Goal: Find contact information: Find contact information

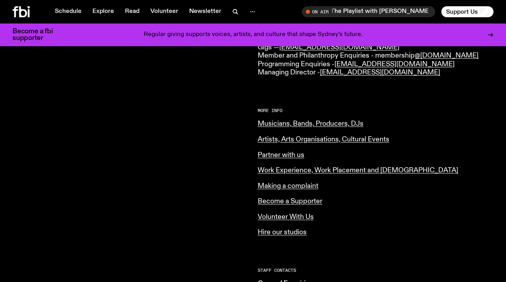
scroll to position [274, 0]
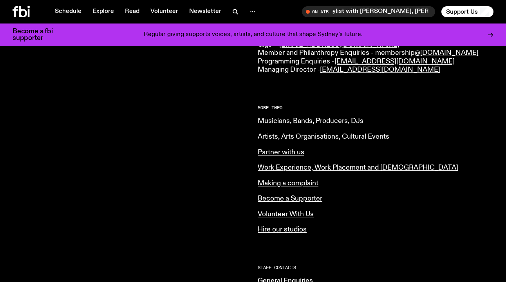
click at [305, 133] on link "Artists, Arts Organisations, Cultural Events" at bounding box center [324, 136] width 132 height 7
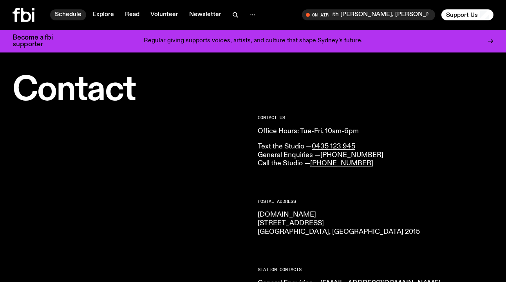
click at [70, 16] on link "Schedule" at bounding box center [68, 14] width 36 height 11
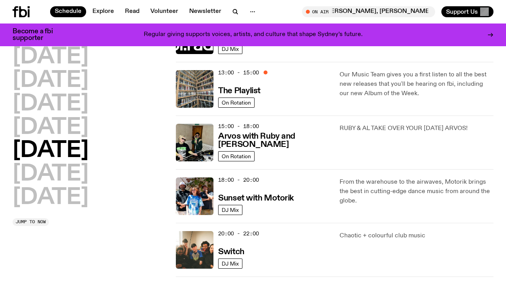
scroll to position [223, 0]
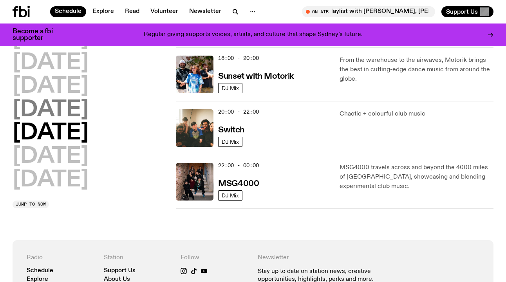
click at [47, 107] on h2 "[DATE]" at bounding box center [51, 110] width 76 height 22
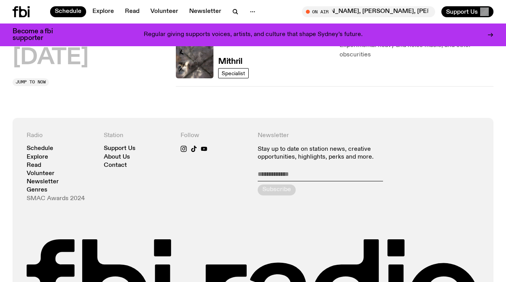
scroll to position [520, 0]
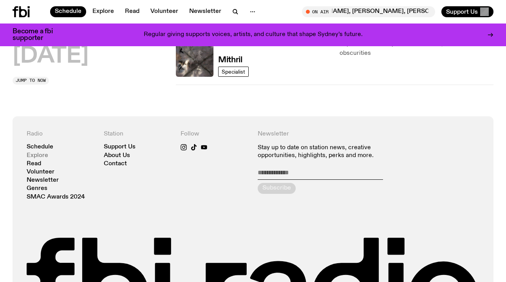
click at [34, 156] on link "Explore" at bounding box center [38, 156] width 22 height 6
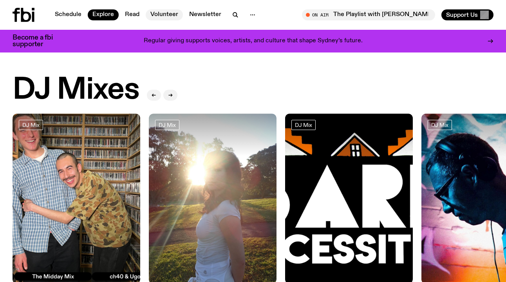
click at [159, 14] on link "Volunteer" at bounding box center [164, 14] width 37 height 11
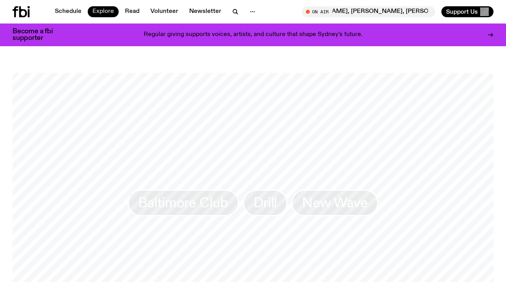
scroll to position [516, 0]
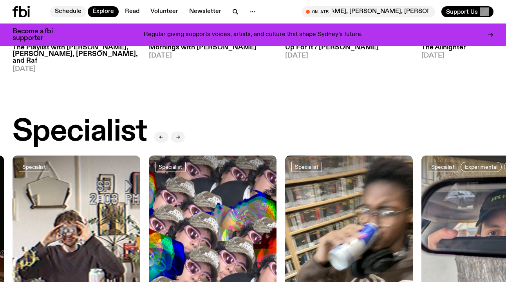
click at [76, 9] on link "Schedule" at bounding box center [68, 11] width 36 height 11
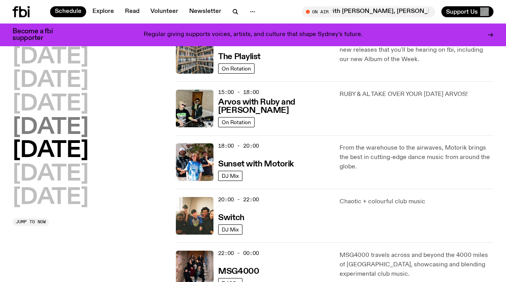
click at [72, 128] on h2 "Thursday" at bounding box center [51, 128] width 76 height 22
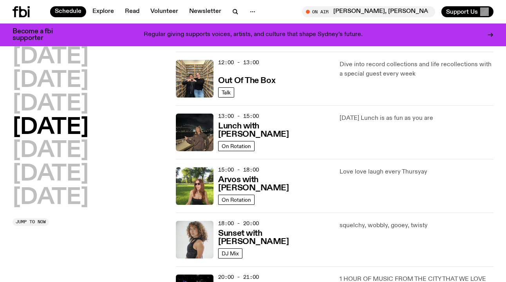
scroll to position [156, 0]
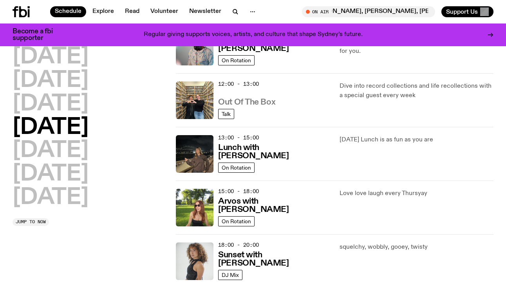
click at [260, 102] on h3 "Out Of The Box" at bounding box center [246, 102] width 57 height 8
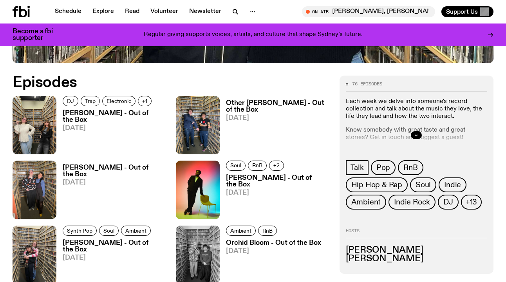
scroll to position [323, 0]
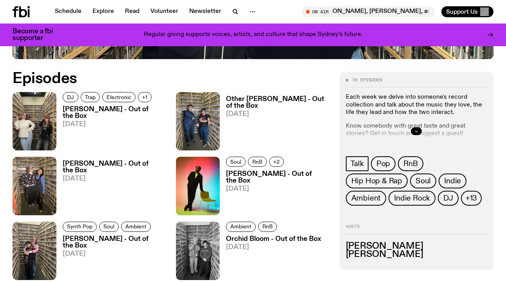
click at [416, 132] on icon "button" at bounding box center [416, 131] width 3 height 1
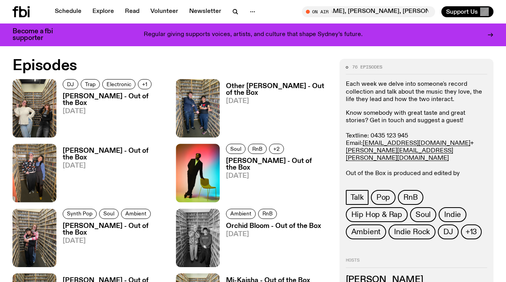
scroll to position [527, 0]
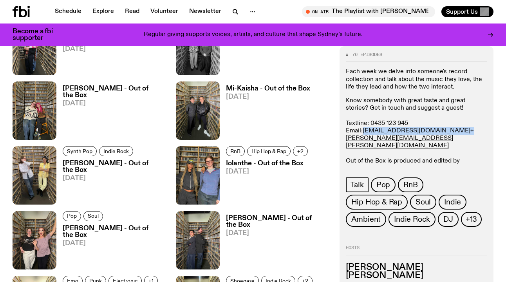
drag, startPoint x: 421, startPoint y: 131, endPoint x: 364, endPoint y: 130, distance: 57.2
click at [364, 130] on p "Know somebody with great taste and great stories? Get in touch and suggest a gu…" at bounding box center [416, 134] width 141 height 75
copy p "zaity.s@fbiradio.com"
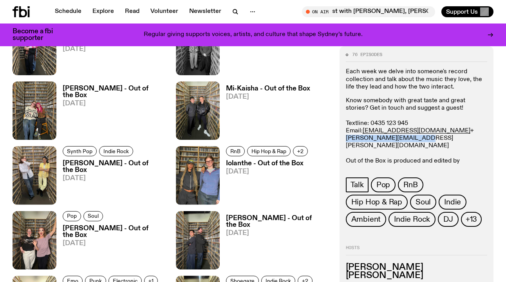
drag, startPoint x: 417, startPoint y: 139, endPoint x: 346, endPoint y: 139, distance: 70.8
click at [346, 139] on p "Know somebody with great taste and great stories? Get in touch and suggest a gu…" at bounding box center [416, 134] width 141 height 75
copy link "nick.hibbs@fbiradio.com"
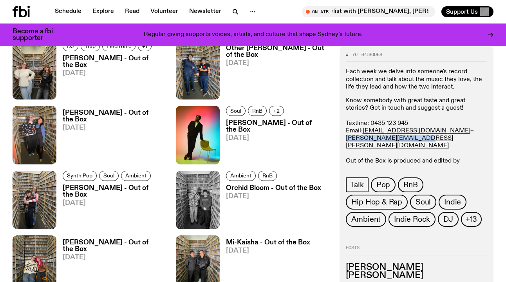
scroll to position [373, 0]
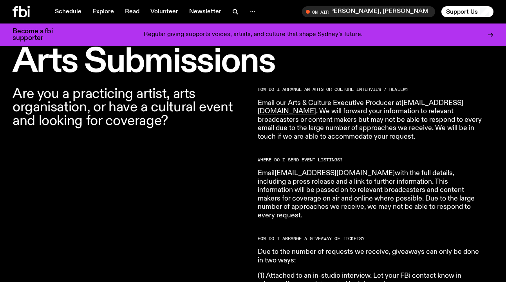
scroll to position [226, 0]
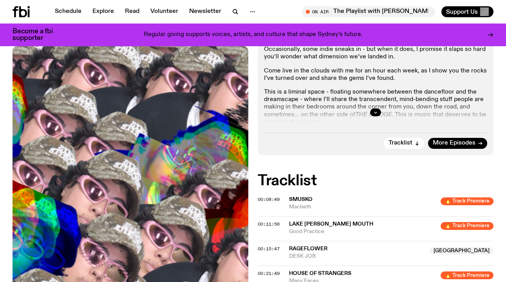
scroll to position [216, 0]
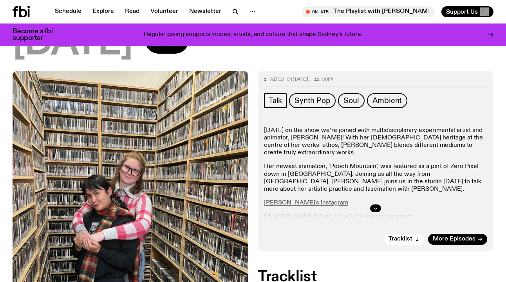
scroll to position [116, 0]
